Goal: Check status: Check status

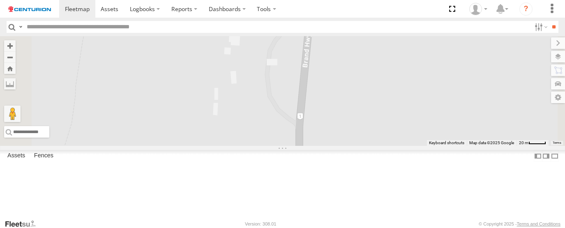
select select "**********"
type input "***"
click at [549, 21] on input "**" at bounding box center [553, 27] width 9 height 12
click at [0, 0] on span at bounding box center [0, 0] width 0 height 0
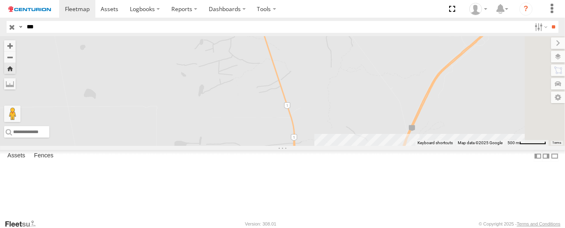
click at [0, 0] on span at bounding box center [0, 0] width 0 height 0
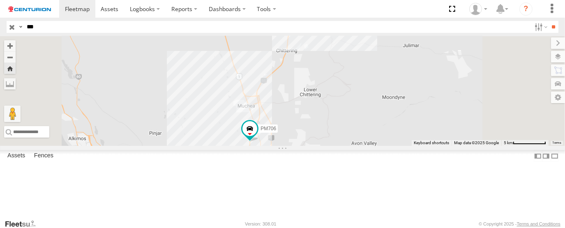
drag, startPoint x: 327, startPoint y: 150, endPoint x: 327, endPoint y: 133, distance: 17.3
click at [327, 134] on div "PM706" at bounding box center [282, 91] width 565 height 110
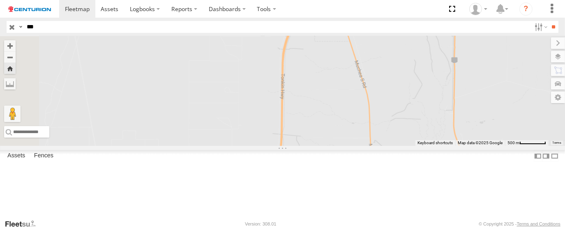
click at [0, 0] on span at bounding box center [0, 0] width 0 height 0
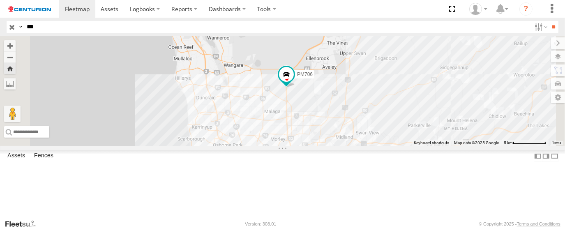
drag, startPoint x: 341, startPoint y: 161, endPoint x: 338, endPoint y: 150, distance: 11.0
click at [338, 146] on div "PM706" at bounding box center [282, 91] width 565 height 110
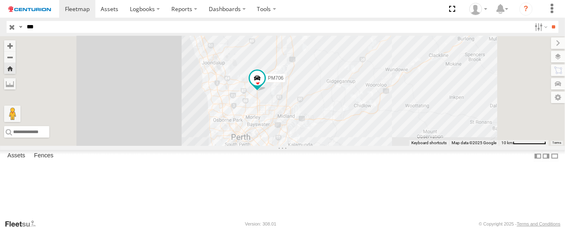
drag, startPoint x: 345, startPoint y: 172, endPoint x: 343, endPoint y: 168, distance: 4.4
click at [343, 146] on div "PM706" at bounding box center [282, 91] width 565 height 110
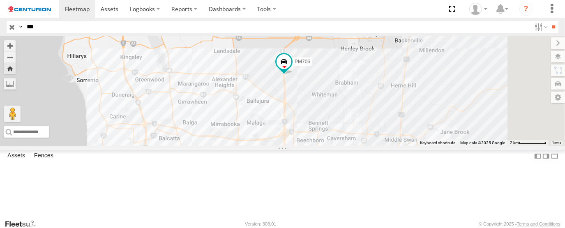
drag, startPoint x: 415, startPoint y: 88, endPoint x: 368, endPoint y: 146, distance: 74.7
click at [368, 146] on div "PM706" at bounding box center [282, 91] width 565 height 110
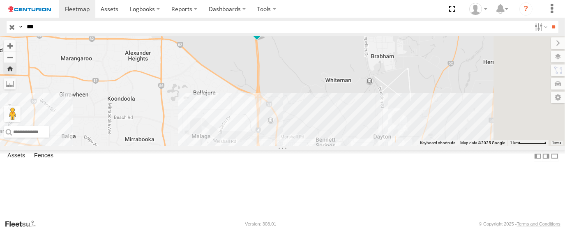
drag, startPoint x: 405, startPoint y: 114, endPoint x: 361, endPoint y: 108, distance: 45.2
click at [361, 112] on div "PM706" at bounding box center [282, 91] width 565 height 110
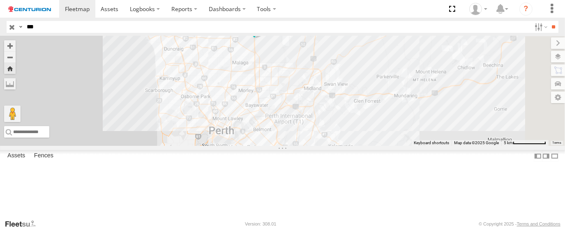
drag, startPoint x: 252, startPoint y: 161, endPoint x: 95, endPoint y: 59, distance: 187.4
click at [300, 113] on div "PM706" at bounding box center [282, 91] width 565 height 110
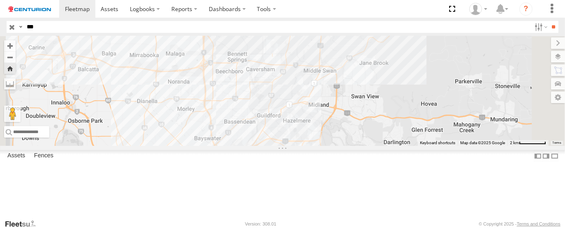
drag, startPoint x: 329, startPoint y: 127, endPoint x: 309, endPoint y: 184, distance: 59.9
click at [309, 146] on div "PM706" at bounding box center [282, 91] width 565 height 110
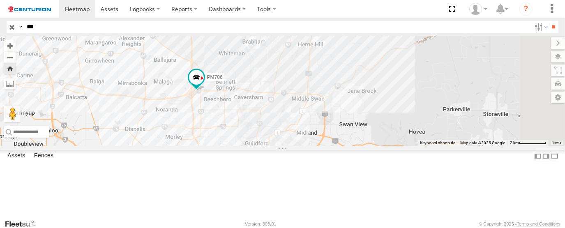
click at [0, 0] on span at bounding box center [0, 0] width 0 height 0
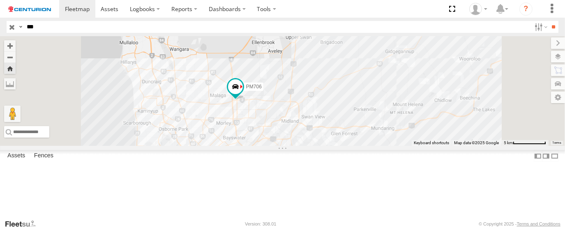
drag, startPoint x: 347, startPoint y: 191, endPoint x: 335, endPoint y: 152, distance: 40.9
click at [335, 146] on div "PM706" at bounding box center [282, 91] width 565 height 110
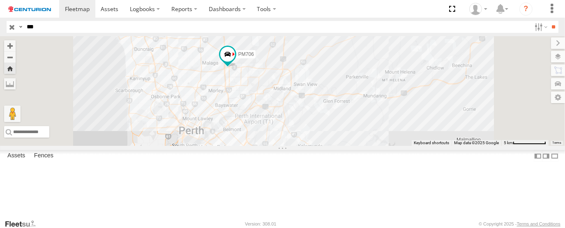
drag, startPoint x: 330, startPoint y: 175, endPoint x: 321, endPoint y: 138, distance: 39.0
click at [321, 141] on div "PM706" at bounding box center [282, 91] width 565 height 110
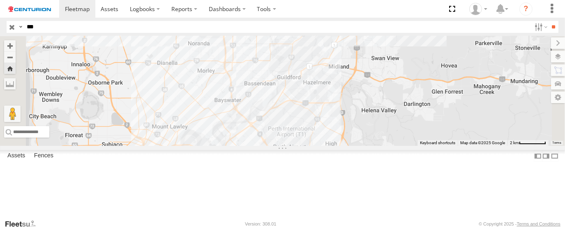
click at [427, 146] on div "PM706" at bounding box center [282, 91] width 565 height 110
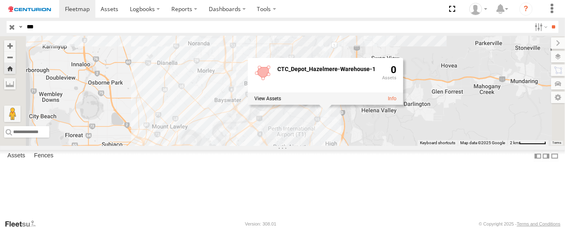
click at [404, 146] on div "PM706 CTC_Depot_Hazelmere-Warehouse-1 0" at bounding box center [282, 91] width 565 height 110
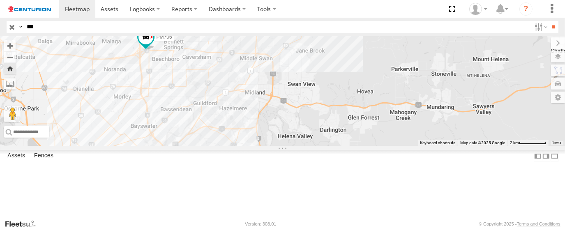
drag, startPoint x: 424, startPoint y: 161, endPoint x: 338, endPoint y: 189, distance: 90.7
click at [338, 146] on div "PM706" at bounding box center [282, 91] width 565 height 110
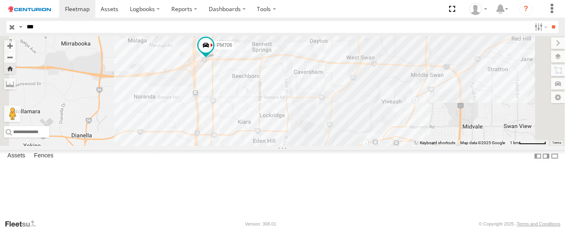
drag, startPoint x: 293, startPoint y: 148, endPoint x: 266, endPoint y: 101, distance: 54.3
click at [266, 102] on div "PM706" at bounding box center [282, 91] width 565 height 110
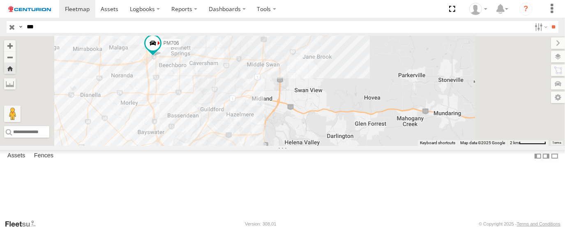
drag, startPoint x: 419, startPoint y: 153, endPoint x: 371, endPoint y: 129, distance: 53.5
click at [371, 129] on div "PM706" at bounding box center [282, 91] width 565 height 110
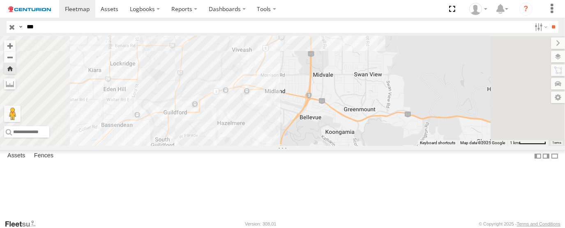
drag, startPoint x: 352, startPoint y: 140, endPoint x: 388, endPoint y: 142, distance: 35.8
click at [388, 142] on div "PM706" at bounding box center [282, 91] width 565 height 110
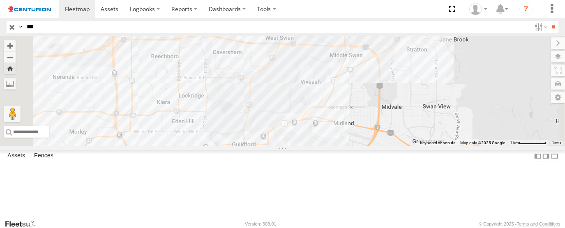
drag, startPoint x: 330, startPoint y: 138, endPoint x: 329, endPoint y: 143, distance: 5.0
click at [332, 146] on div "PM706" at bounding box center [282, 91] width 565 height 110
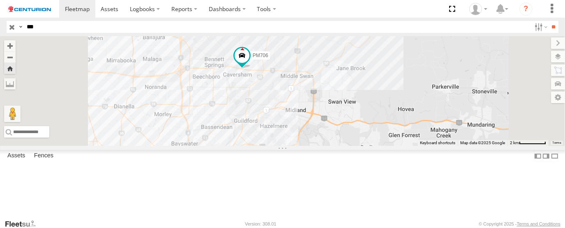
drag, startPoint x: 363, startPoint y: 147, endPoint x: 354, endPoint y: 136, distance: 14.3
click at [354, 136] on div "PM706" at bounding box center [282, 91] width 565 height 110
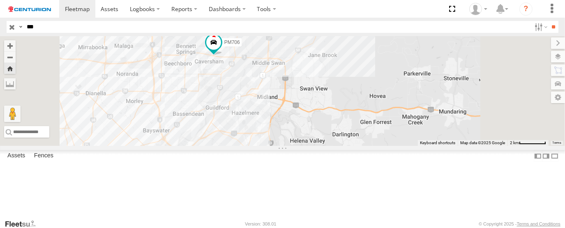
drag, startPoint x: 406, startPoint y: 181, endPoint x: 382, endPoint y: 169, distance: 27.6
click at [382, 146] on div "PM706" at bounding box center [282, 91] width 565 height 110
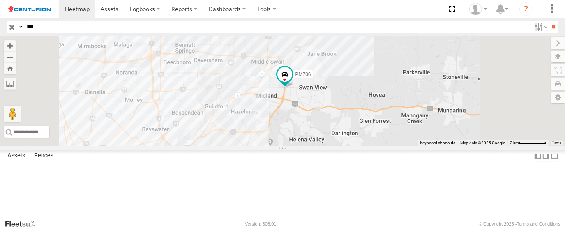
click at [0, 0] on span at bounding box center [0, 0] width 0 height 0
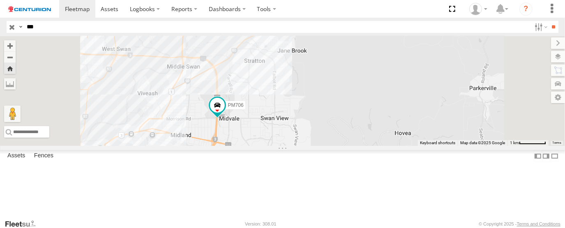
drag, startPoint x: 321, startPoint y: 182, endPoint x: 380, endPoint y: 134, distance: 76.2
click at [379, 136] on div "PM706" at bounding box center [282, 91] width 565 height 110
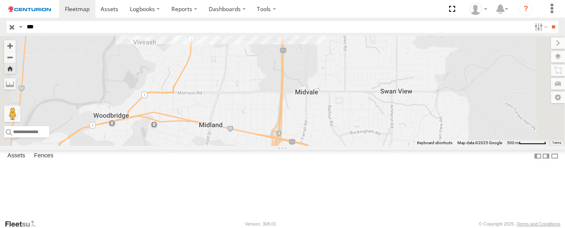
click at [0, 0] on span at bounding box center [0, 0] width 0 height 0
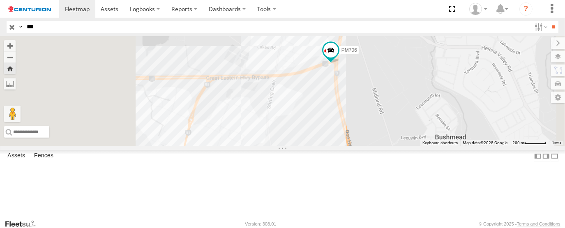
click at [407, 143] on div "PM706" at bounding box center [282, 91] width 565 height 110
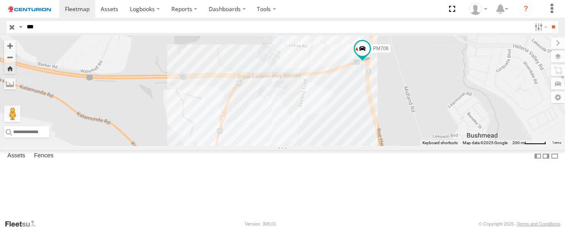
drag, startPoint x: 472, startPoint y: 142, endPoint x: 419, endPoint y: 163, distance: 56.6
click at [419, 146] on div "PM706" at bounding box center [282, 91] width 565 height 110
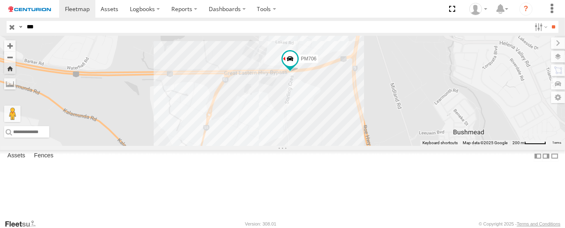
click at [0, 0] on span at bounding box center [0, 0] width 0 height 0
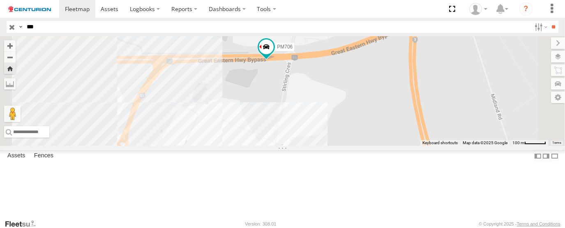
drag, startPoint x: 284, startPoint y: 160, endPoint x: 359, endPoint y: 111, distance: 89.9
click at [357, 112] on div "PM706" at bounding box center [282, 91] width 565 height 110
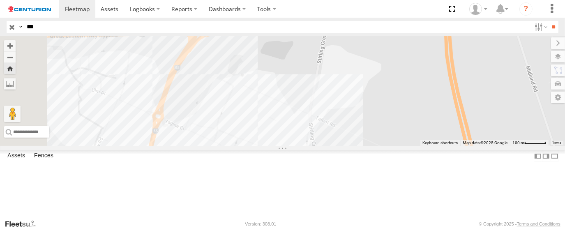
click at [366, 119] on div "PM706" at bounding box center [282, 91] width 565 height 110
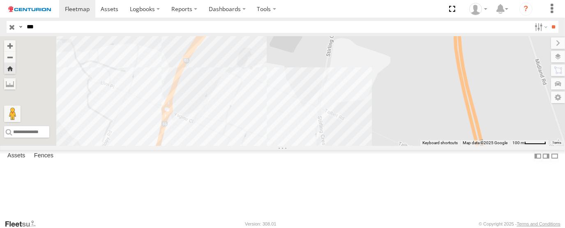
drag, startPoint x: 320, startPoint y: 156, endPoint x: 330, endPoint y: 149, distance: 11.8
click at [330, 146] on div "PM706" at bounding box center [282, 91] width 565 height 110
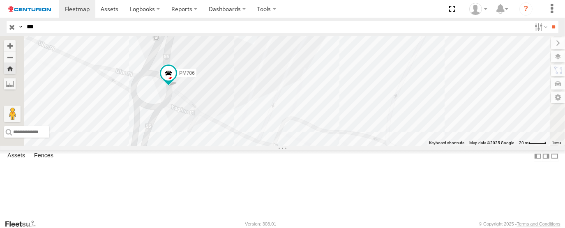
click at [0, 0] on span at bounding box center [0, 0] width 0 height 0
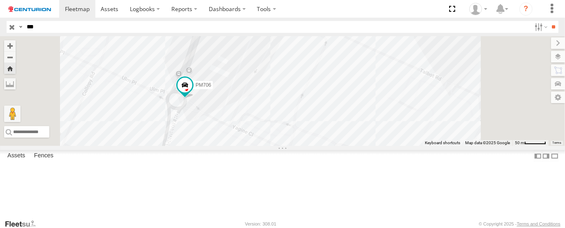
drag, startPoint x: 320, startPoint y: 162, endPoint x: 305, endPoint y: 157, distance: 15.7
click at [305, 146] on div "PM706" at bounding box center [282, 91] width 565 height 110
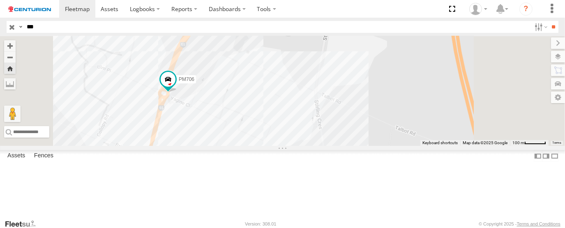
drag, startPoint x: 283, startPoint y: 182, endPoint x: 283, endPoint y: 168, distance: 14.4
click at [283, 146] on div "PM706" at bounding box center [282, 91] width 565 height 110
drag, startPoint x: 287, startPoint y: 162, endPoint x: 286, endPoint y: 168, distance: 5.9
click at [286, 146] on div "PM706" at bounding box center [282, 91] width 565 height 110
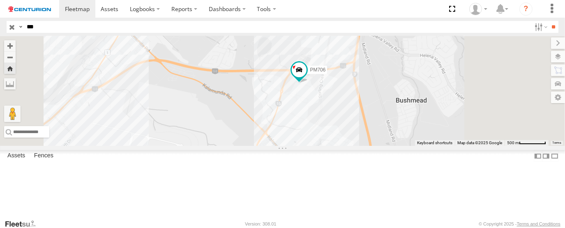
click at [0, 0] on span at bounding box center [0, 0] width 0 height 0
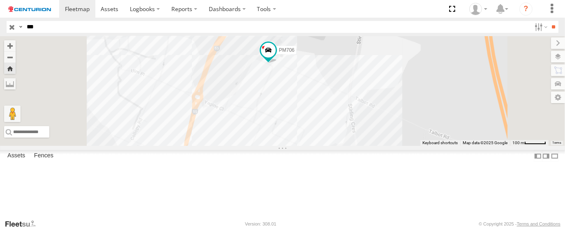
drag, startPoint x: 357, startPoint y: 138, endPoint x: 362, endPoint y: 85, distance: 52.8
click at [362, 85] on div "PM706" at bounding box center [282, 91] width 565 height 110
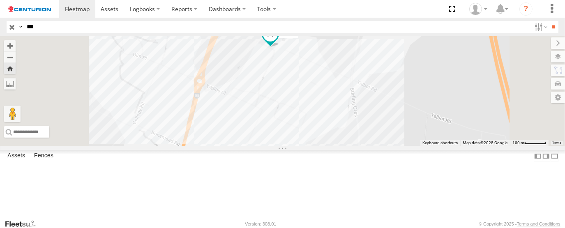
click at [0, 0] on span at bounding box center [0, 0] width 0 height 0
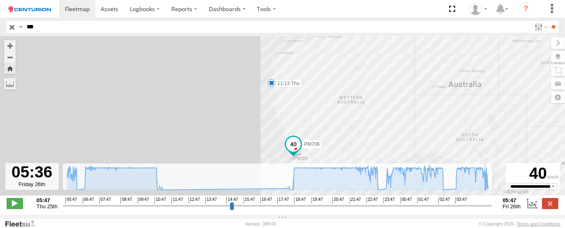
drag, startPoint x: 63, startPoint y: 210, endPoint x: 486, endPoint y: 195, distance: 423.8
click at [486, 202] on input "range" at bounding box center [277, 206] width 429 height 8
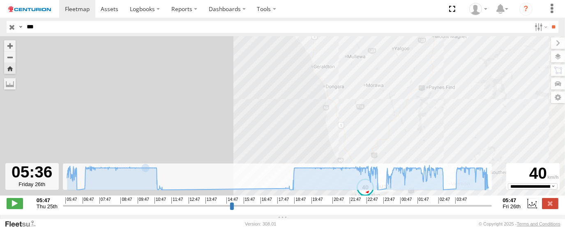
drag, startPoint x: 244, startPoint y: 138, endPoint x: 165, endPoint y: 74, distance: 101.6
click at [157, 69] on div "PM706 11:13 Thu" at bounding box center [282, 120] width 565 height 168
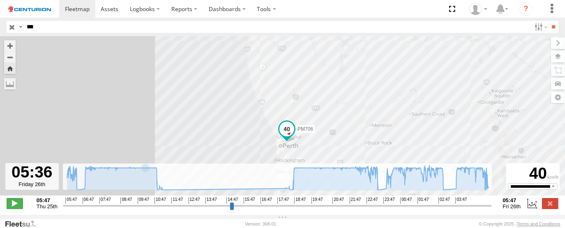
drag, startPoint x: 232, startPoint y: 116, endPoint x: 208, endPoint y: 58, distance: 62.9
click at [208, 58] on div "PM706 11:13 Thu" at bounding box center [282, 120] width 565 height 168
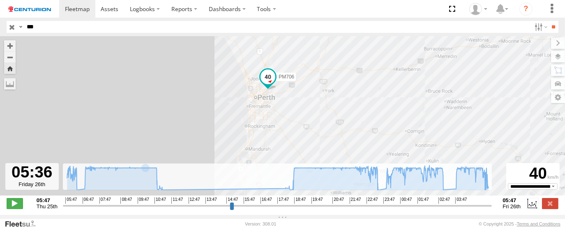
drag, startPoint x: 278, startPoint y: 141, endPoint x: 278, endPoint y: 145, distance: 4.1
click at [278, 145] on div "PM706 11:13 Thu" at bounding box center [282, 120] width 565 height 168
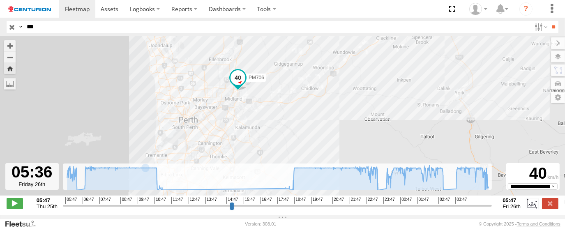
drag, startPoint x: 259, startPoint y: 115, endPoint x: 263, endPoint y: 165, distance: 50.3
click at [263, 165] on div "PM706 11:13 Thu" at bounding box center [282, 120] width 565 height 168
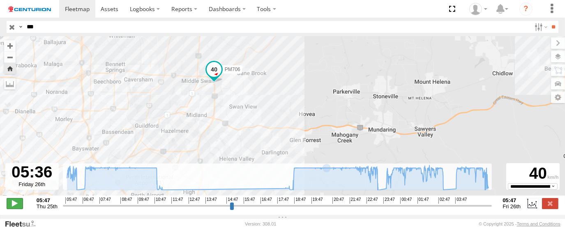
click at [9, 209] on span at bounding box center [15, 203] width 16 height 11
click at [12, 209] on span at bounding box center [15, 203] width 16 height 11
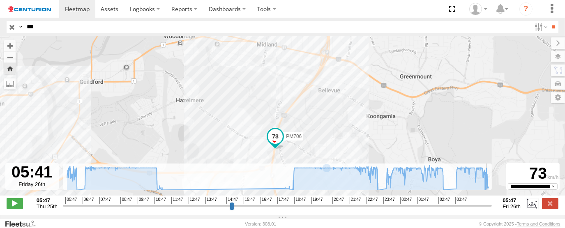
drag, startPoint x: 166, startPoint y: 121, endPoint x: 161, endPoint y: 81, distance: 40.1
click at [163, 83] on div "PM706 11:13 Thu" at bounding box center [282, 120] width 565 height 168
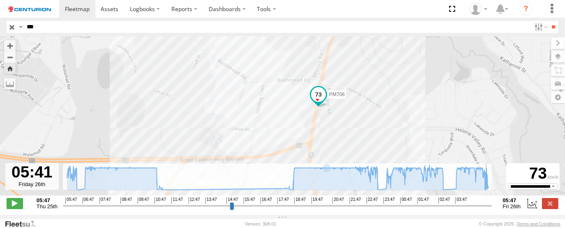
drag, startPoint x: 198, startPoint y: 151, endPoint x: 159, endPoint y: 82, distance: 79.1
click at [159, 82] on div "PM706 11:13 Thu" at bounding box center [282, 120] width 565 height 168
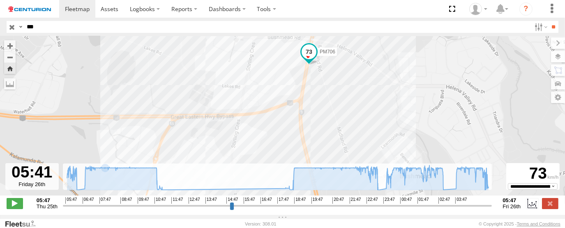
drag, startPoint x: 104, startPoint y: 143, endPoint x: 99, endPoint y: 117, distance: 27.2
click at [99, 117] on div "PM706 11:13 Thu" at bounding box center [282, 120] width 565 height 168
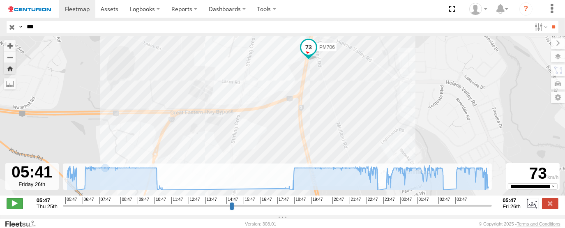
click at [18, 203] on span at bounding box center [15, 203] width 16 height 11
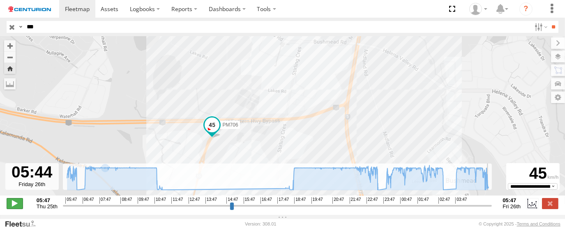
click at [18, 205] on span at bounding box center [15, 203] width 16 height 11
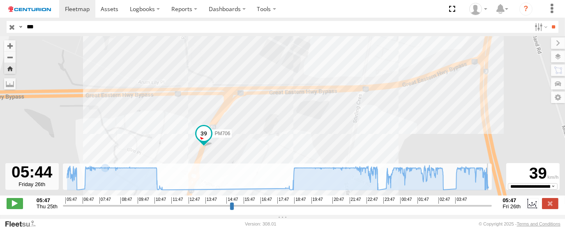
drag, startPoint x: 166, startPoint y: 106, endPoint x: 146, endPoint y: 66, distance: 44.3
click at [147, 71] on div "PM706 11:13 Thu" at bounding box center [282, 120] width 565 height 168
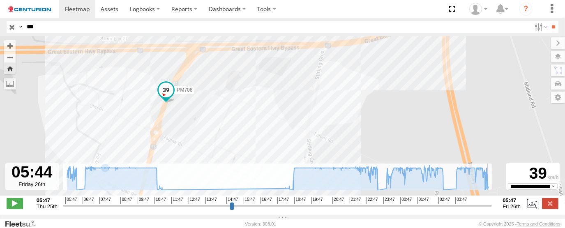
drag, startPoint x: 149, startPoint y: 125, endPoint x: 46, endPoint y: 189, distance: 120.6
click at [118, 102] on div "PM706 11:13 Thu" at bounding box center [282, 120] width 565 height 168
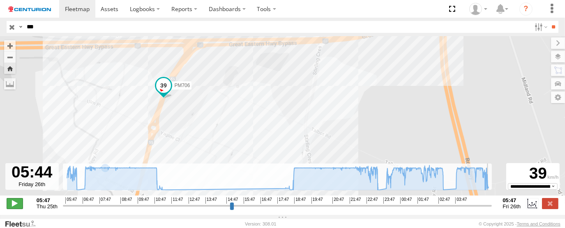
click at [15, 209] on span at bounding box center [15, 203] width 16 height 11
type input "**********"
click at [15, 209] on span at bounding box center [15, 203] width 16 height 11
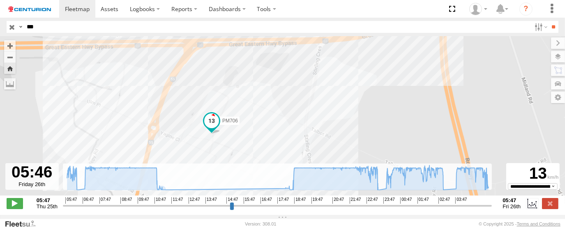
click at [14, 27] on input "button" at bounding box center [12, 27] width 11 height 12
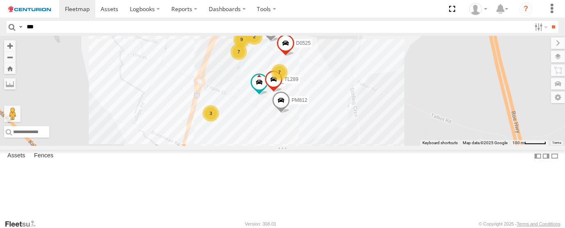
click at [88, 29] on input "***" at bounding box center [276, 27] width 507 height 12
type input "***"
